Goal: Find contact information: Find contact information

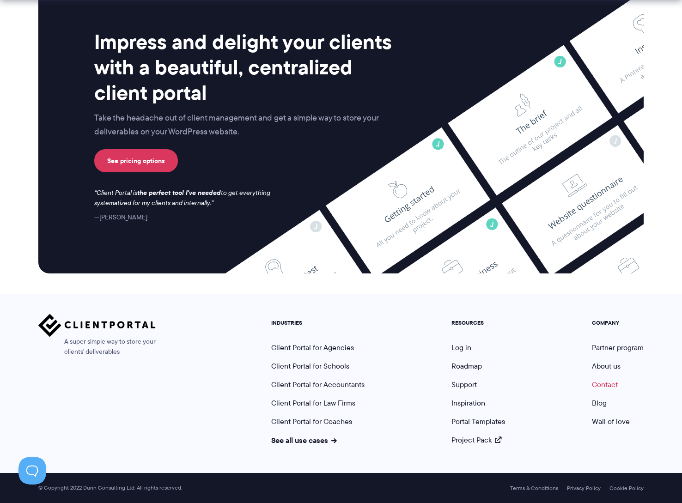
click at [609, 383] on link "Contact" at bounding box center [605, 384] width 26 height 11
